Goal: Book appointment/travel/reservation

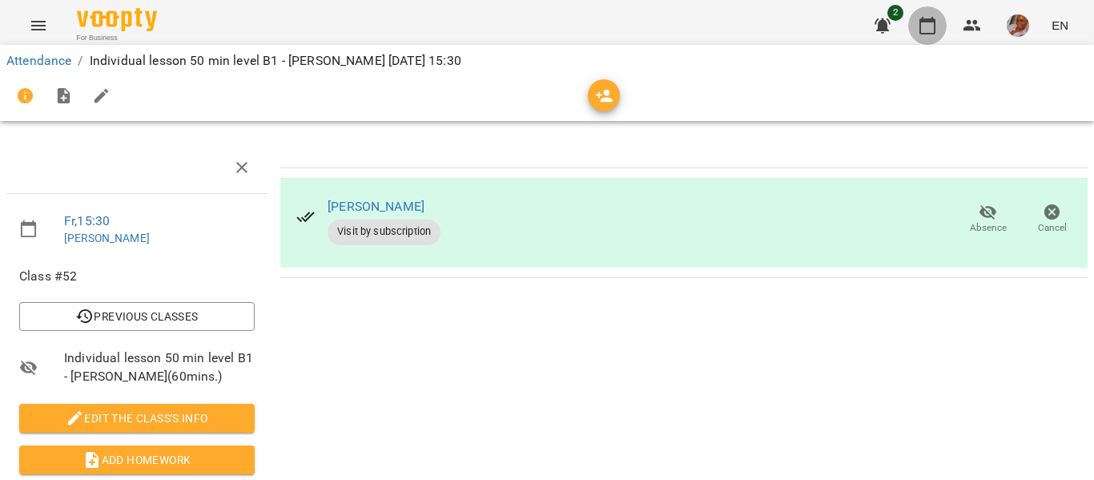
click at [930, 30] on icon "button" at bounding box center [927, 25] width 19 height 19
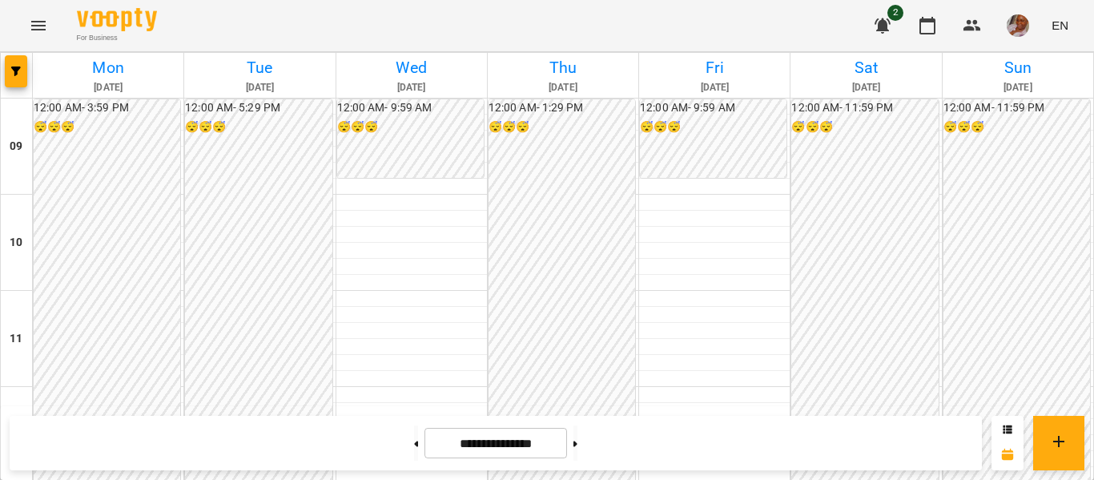
scroll to position [721, 0]
click at [578, 440] on button at bounding box center [576, 442] width 4 height 35
type input "**********"
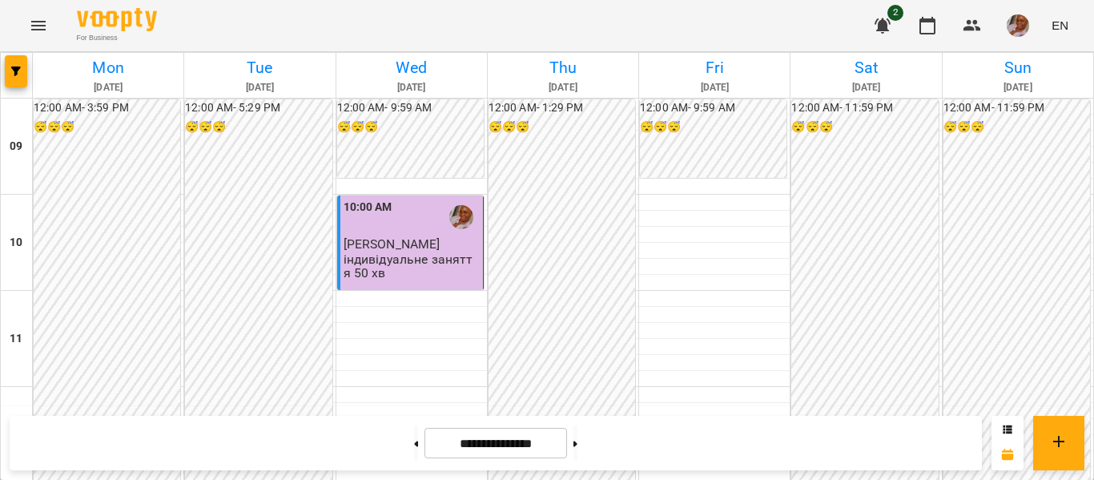
scroll to position [401, 0]
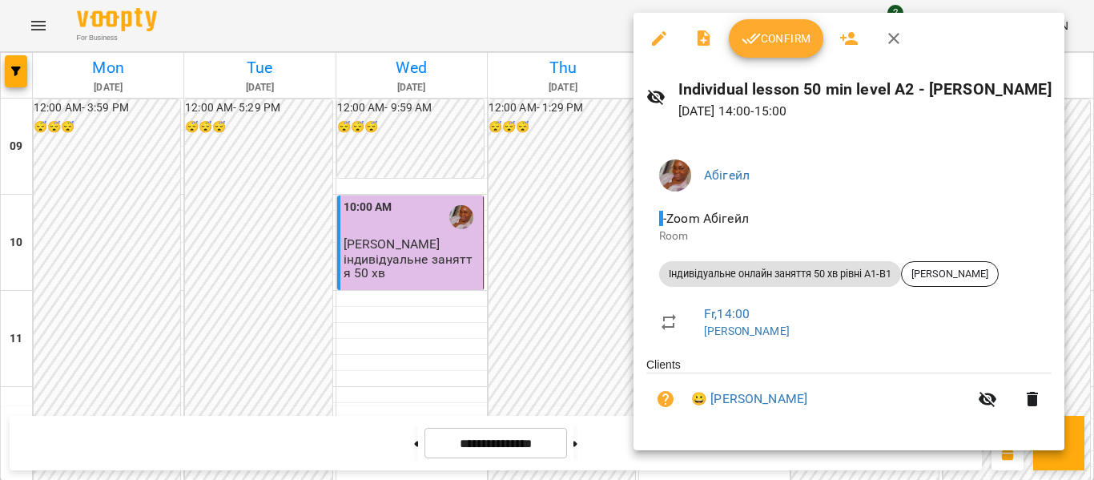
drag, startPoint x: 885, startPoint y: 34, endPoint x: 526, endPoint y: 299, distance: 446.4
click at [526, 299] on div at bounding box center [547, 240] width 1094 height 480
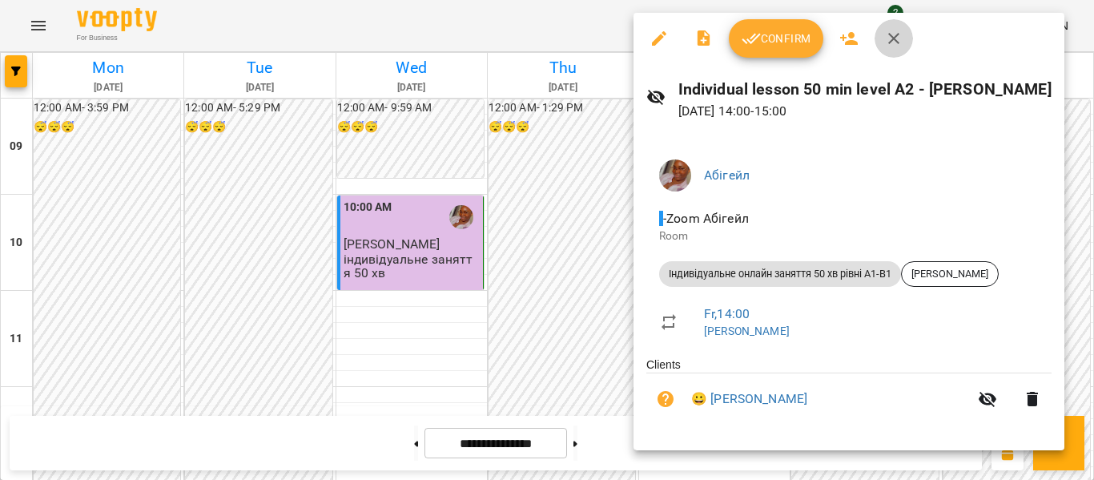
click at [881, 39] on button "button" at bounding box center [894, 38] width 38 height 38
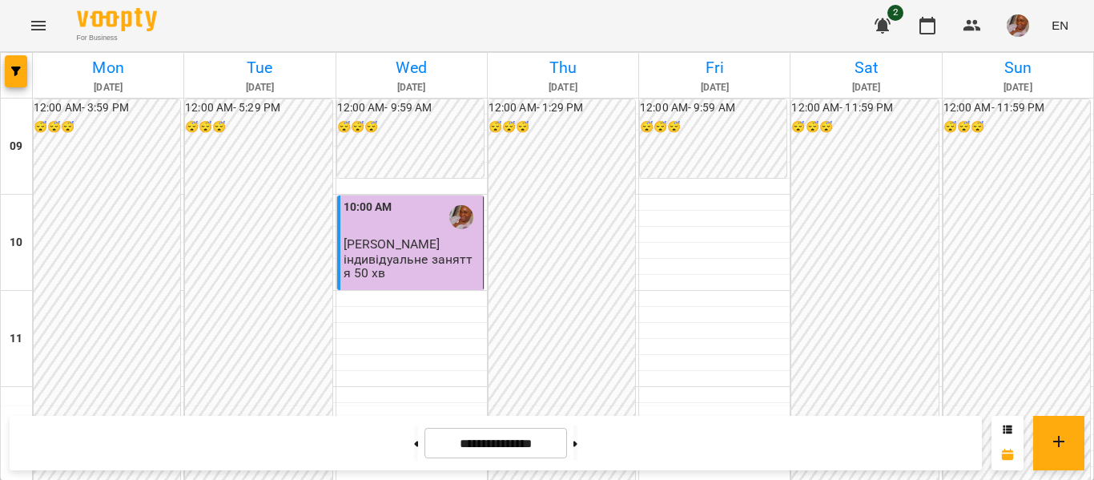
scroll to position [561, 0]
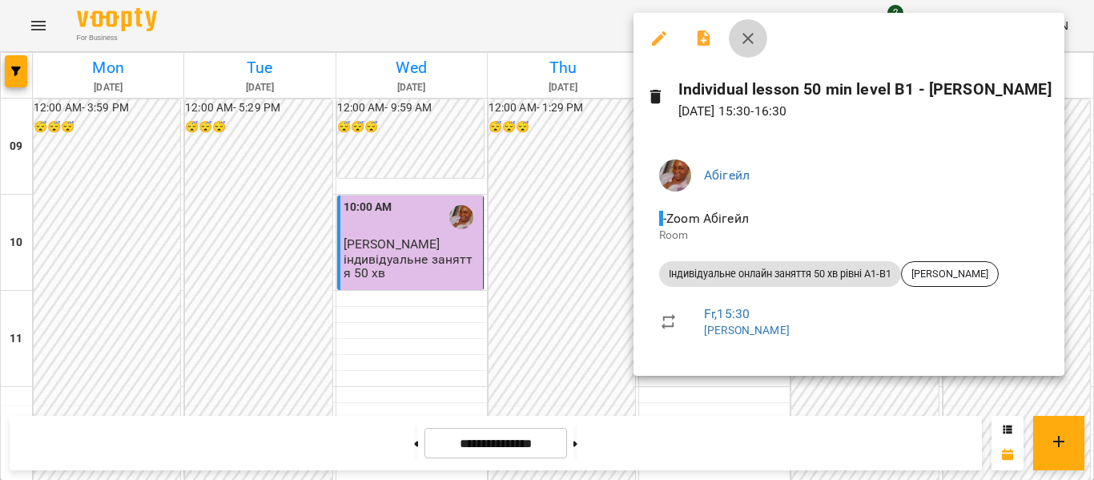
click at [752, 42] on icon "button" at bounding box center [748, 38] width 11 height 11
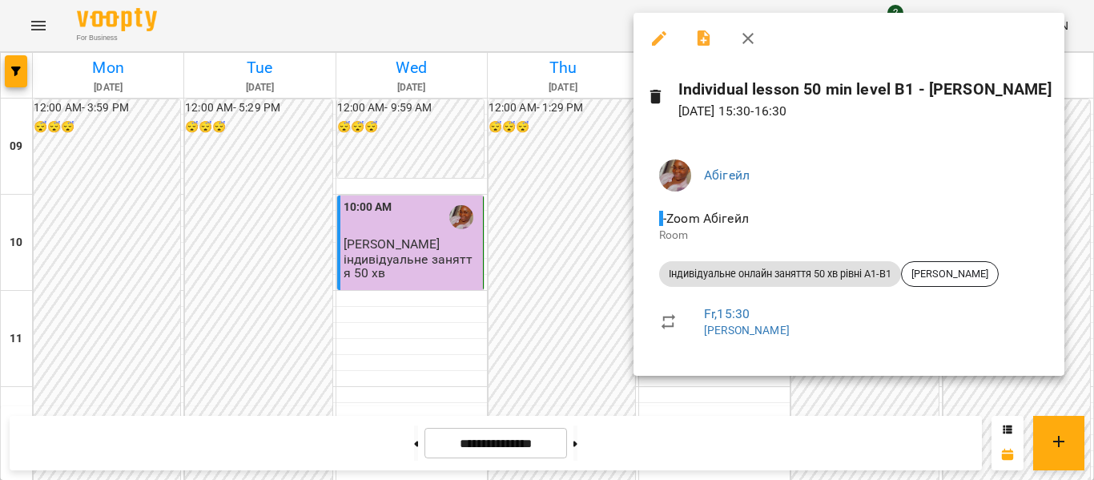
click at [753, 43] on icon "button" at bounding box center [748, 38] width 11 height 11
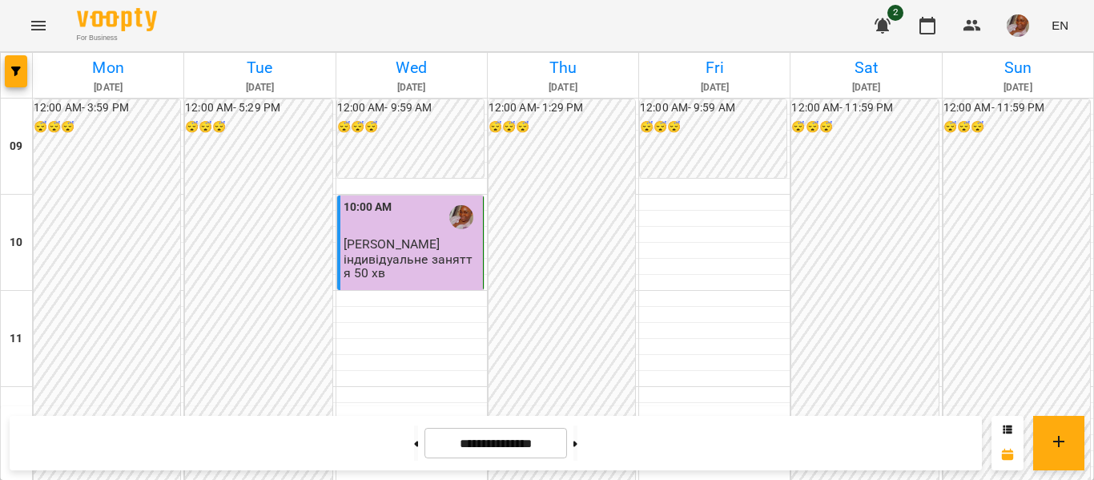
scroll to position [320, 0]
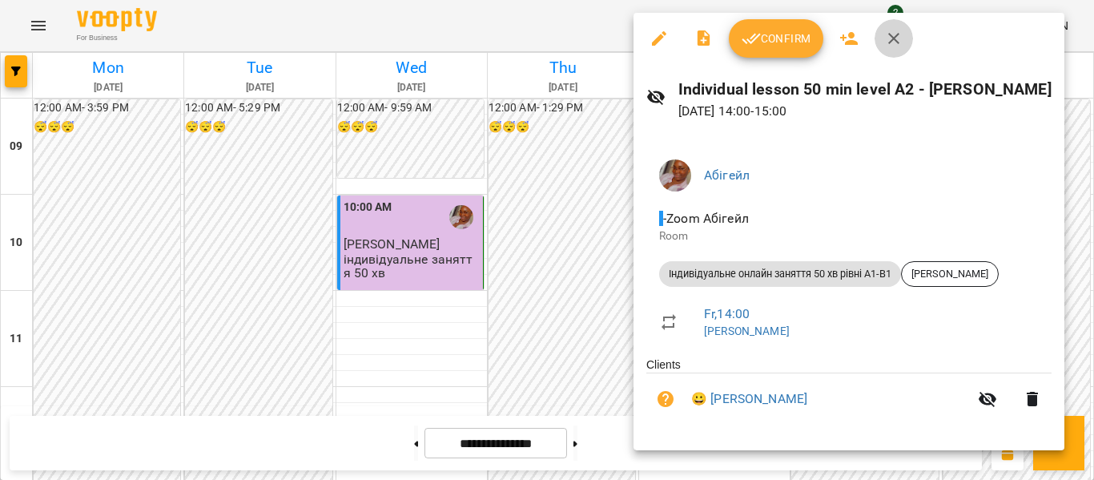
click at [882, 31] on button "button" at bounding box center [894, 38] width 38 height 38
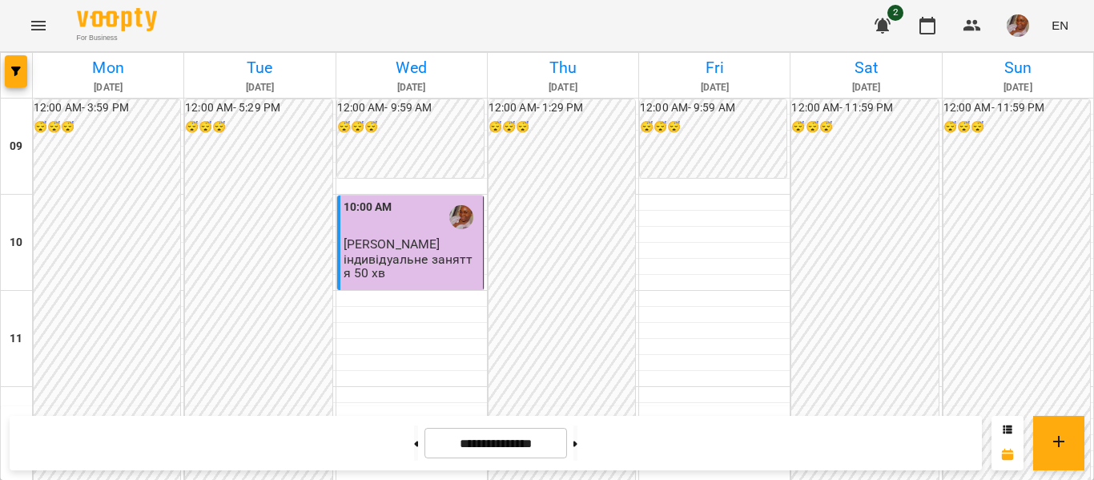
scroll to position [481, 0]
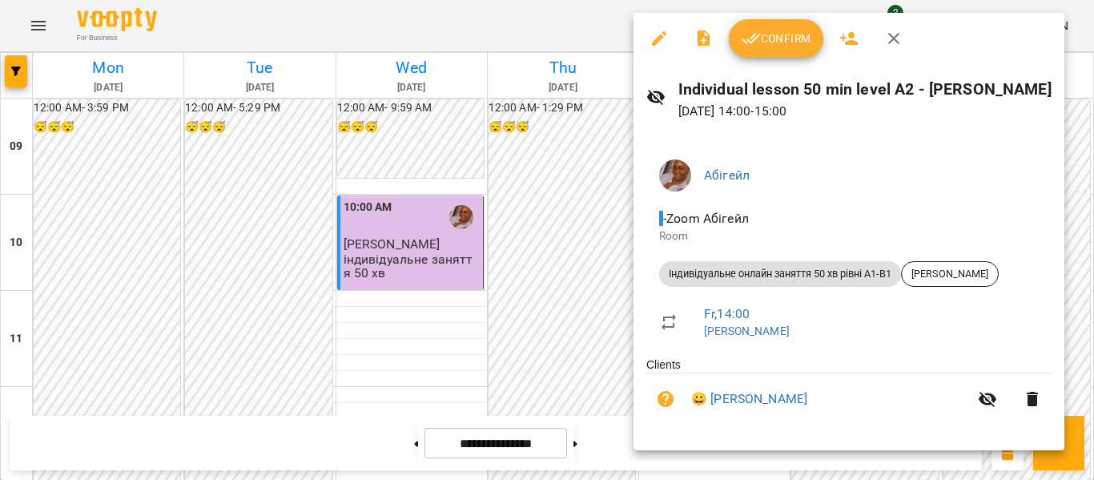
click at [891, 43] on icon "button" at bounding box center [894, 38] width 19 height 19
